Goal: Task Accomplishment & Management: Use online tool/utility

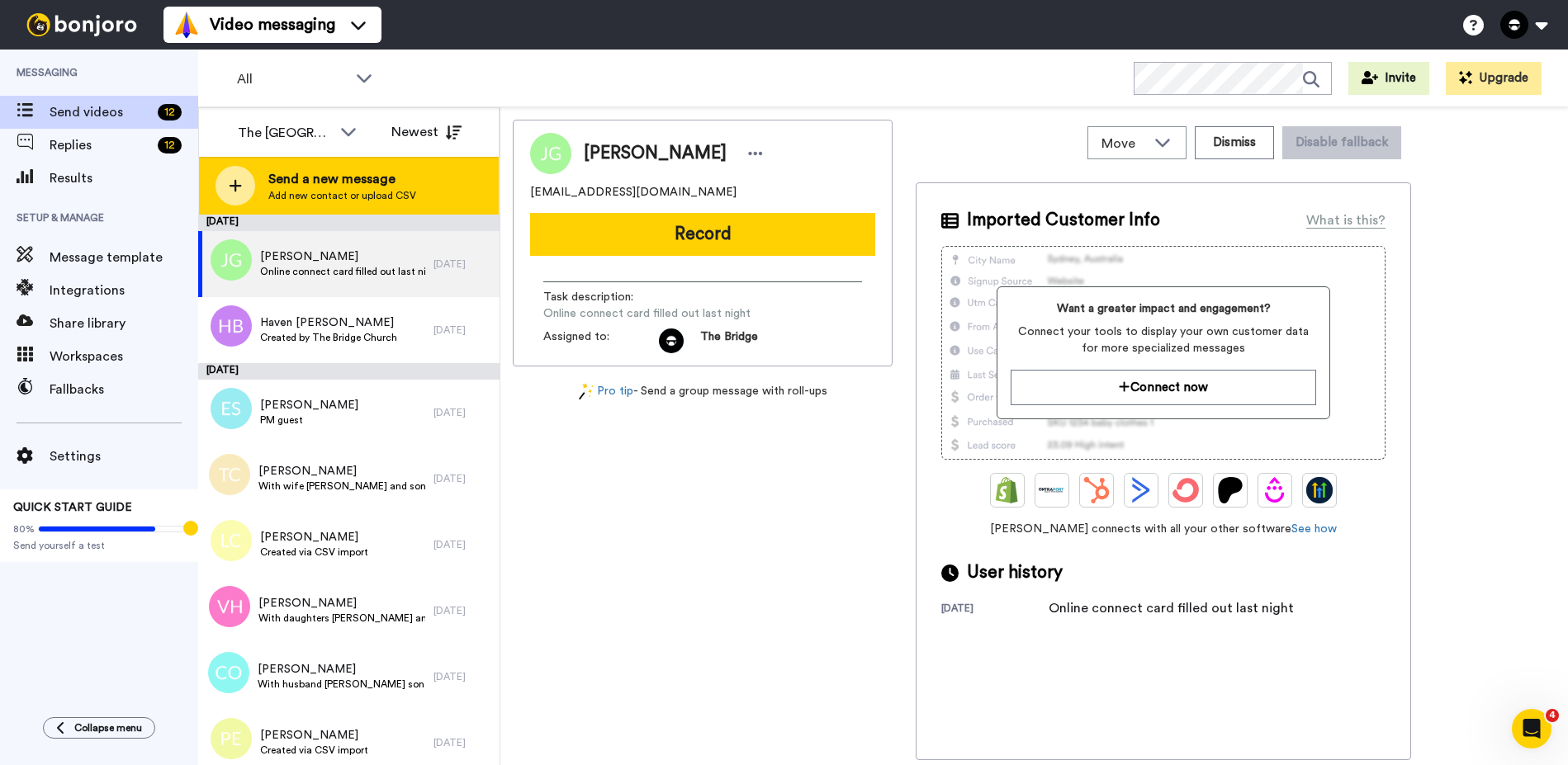
click at [274, 182] on span "Send a new message" at bounding box center [342, 179] width 147 height 20
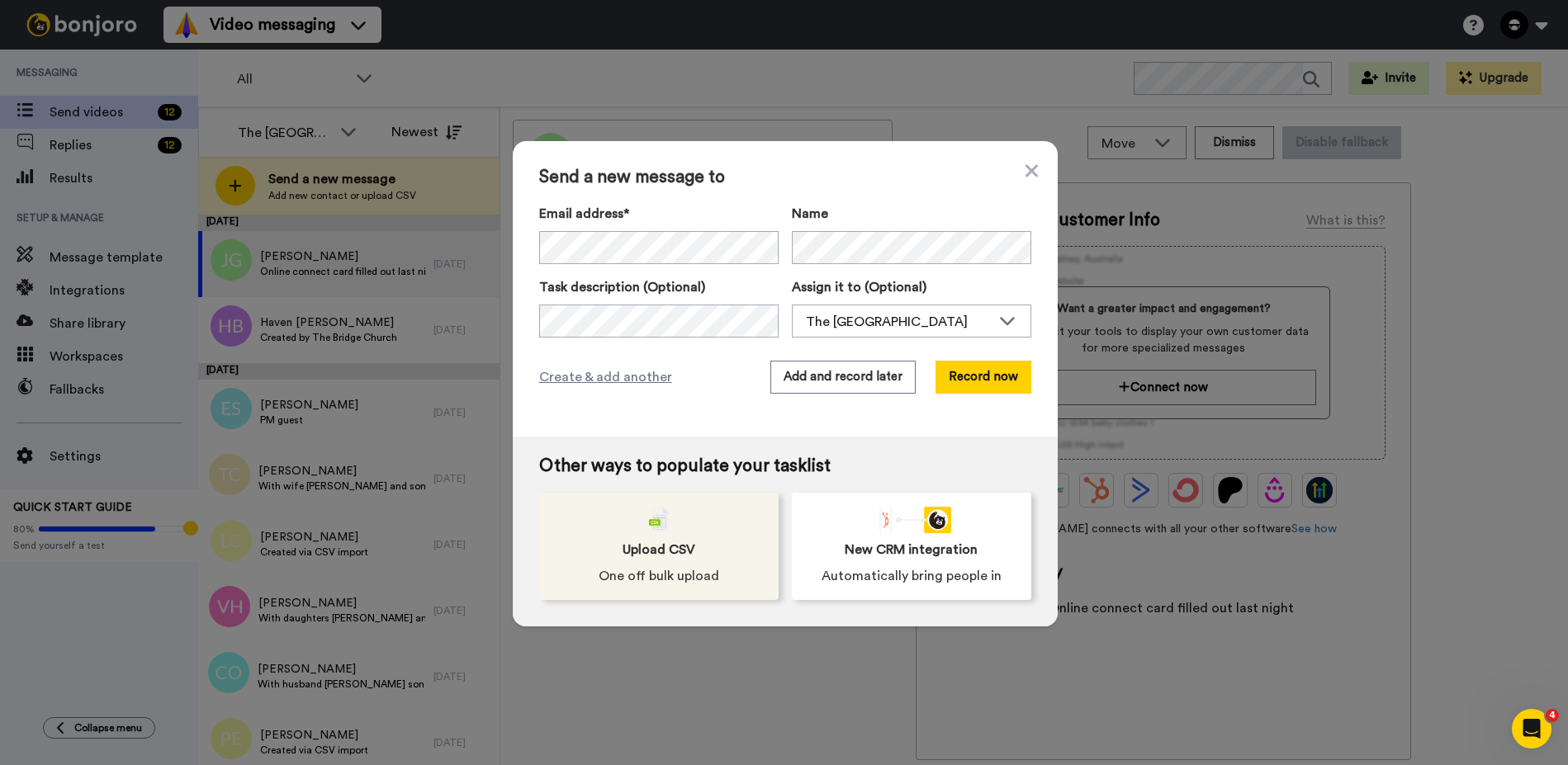
click at [690, 517] on div "Upload CSV One off bulk upload" at bounding box center [658, 546] width 239 height 108
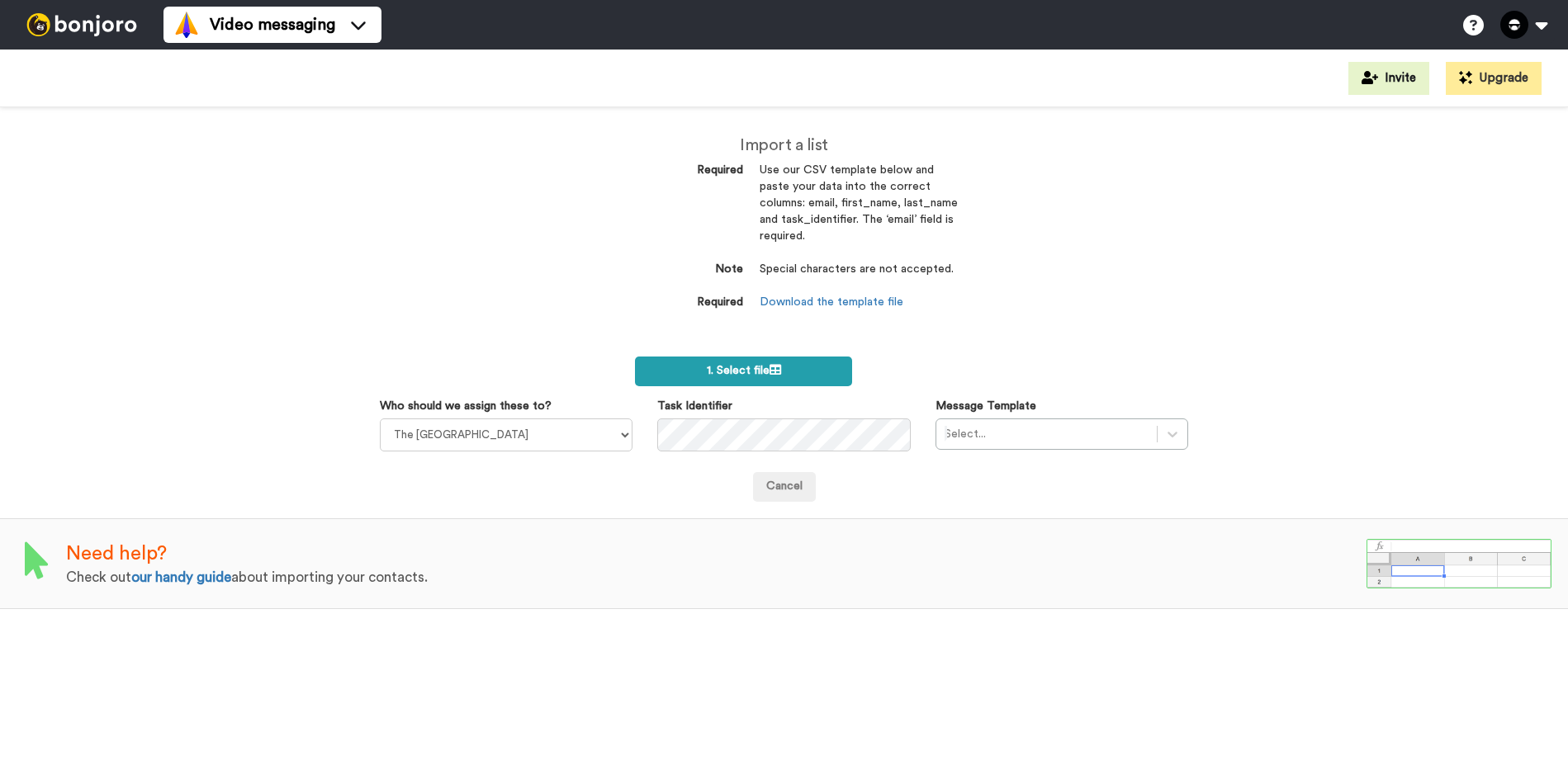
click at [825, 375] on label "1. Select file" at bounding box center [743, 372] width 218 height 30
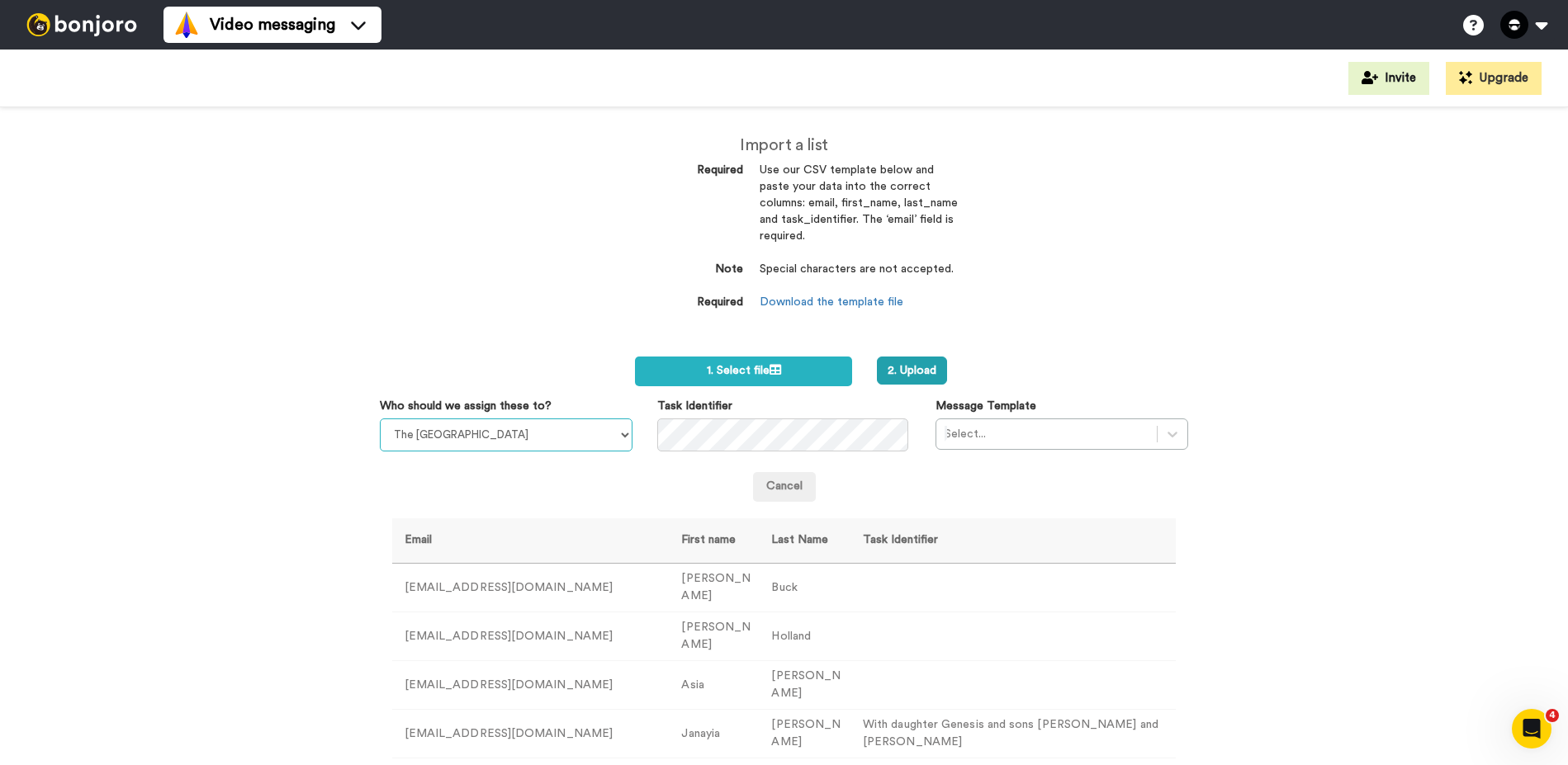
click at [546, 434] on select "The Bridge Church Ian Simkins" at bounding box center [506, 435] width 253 height 33
click at [380, 419] on select "The Bridge Church Ian Simkins" at bounding box center [506, 435] width 253 height 33
click at [1028, 440] on div at bounding box center [1046, 435] width 204 height 20
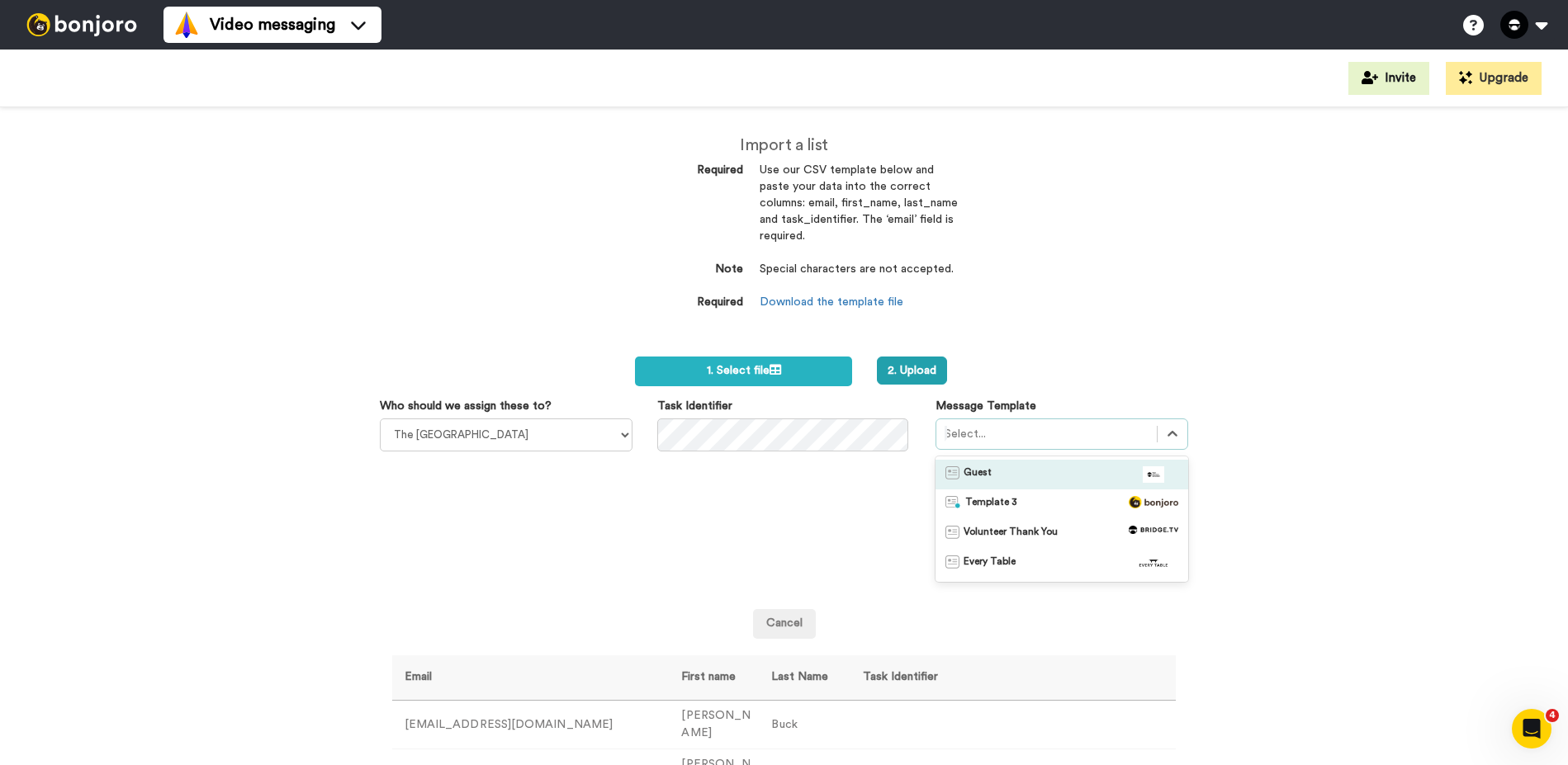
click at [1021, 476] on div "Guest" at bounding box center [1061, 474] width 233 height 17
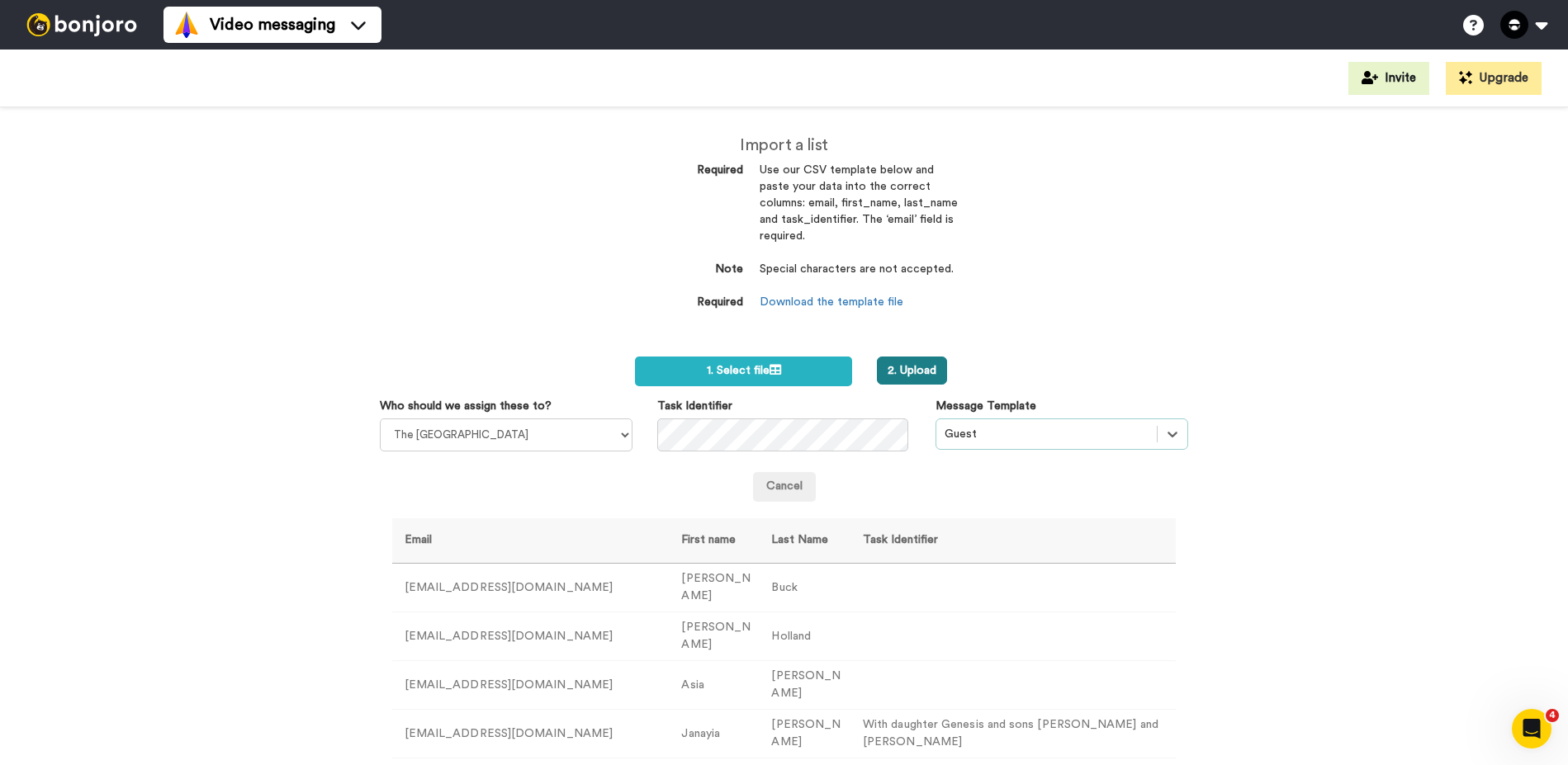
click at [916, 368] on button "2. Upload" at bounding box center [911, 371] width 70 height 28
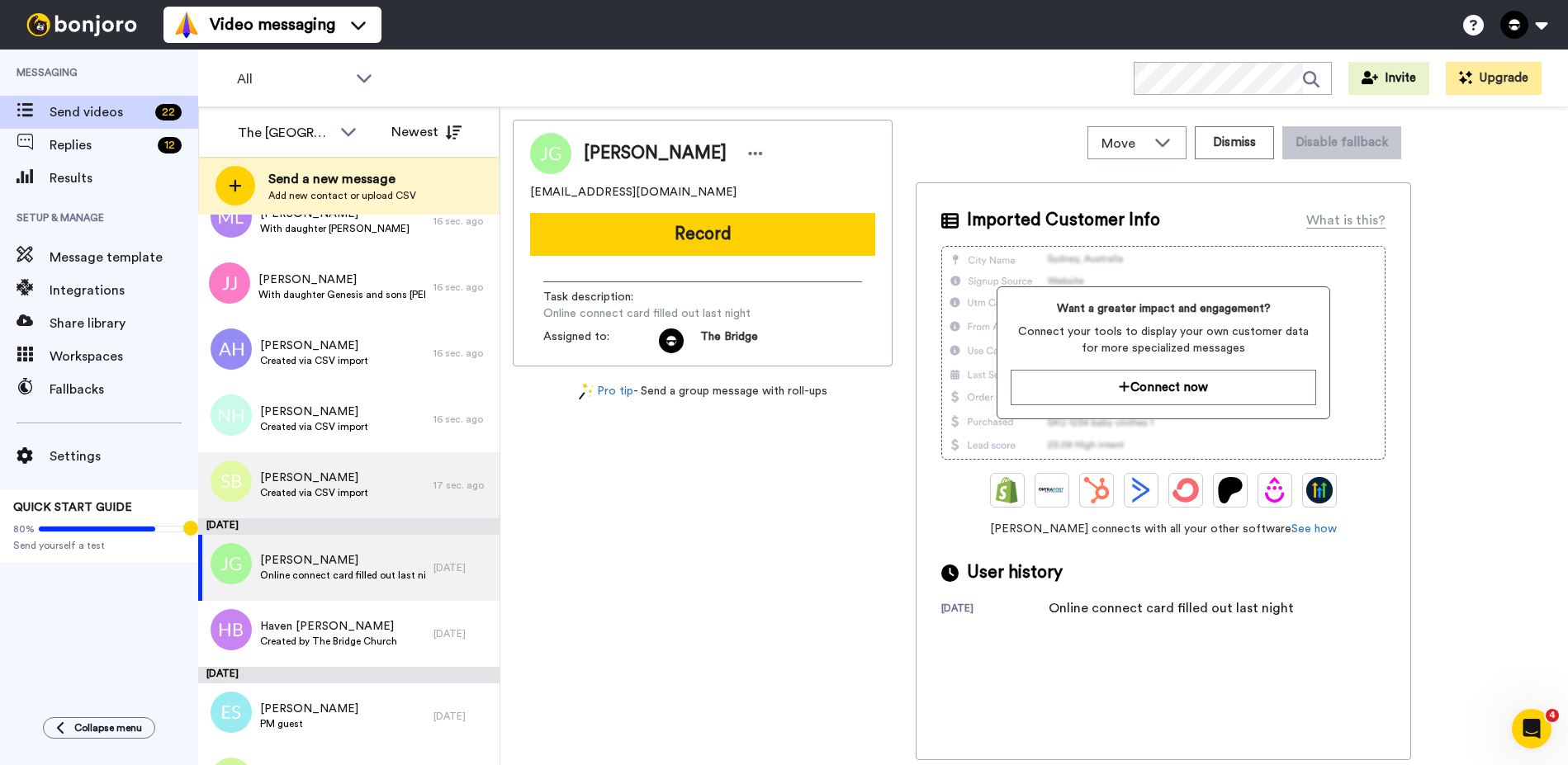
scroll to position [375, 0]
